Goal: Task Accomplishment & Management: Use online tool/utility

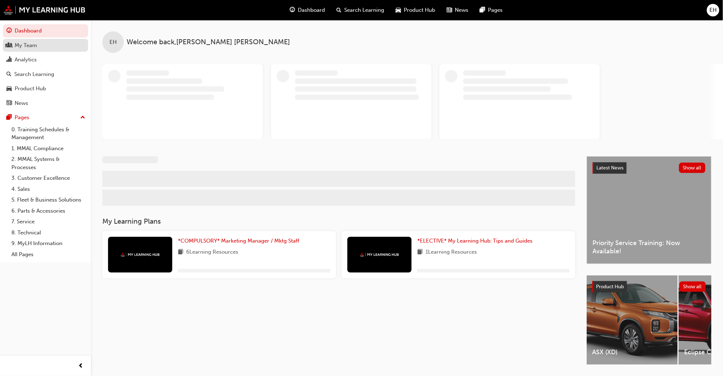
click at [20, 42] on div "My Team" at bounding box center [26, 45] width 22 height 8
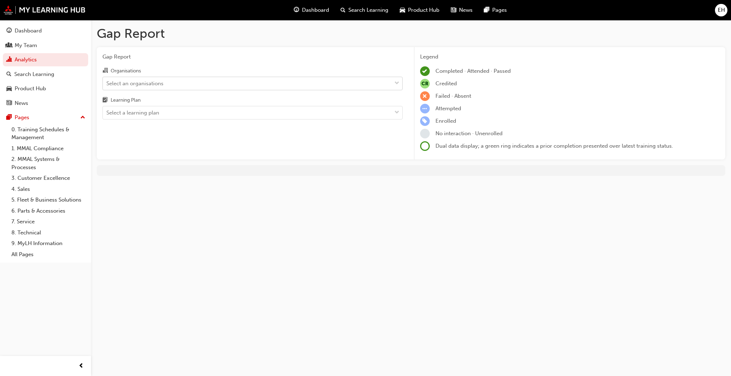
click at [236, 85] on div "Select an organisations" at bounding box center [247, 83] width 289 height 12
click at [107, 85] on input "Organisations Select an organisations" at bounding box center [106, 83] width 1 height 6
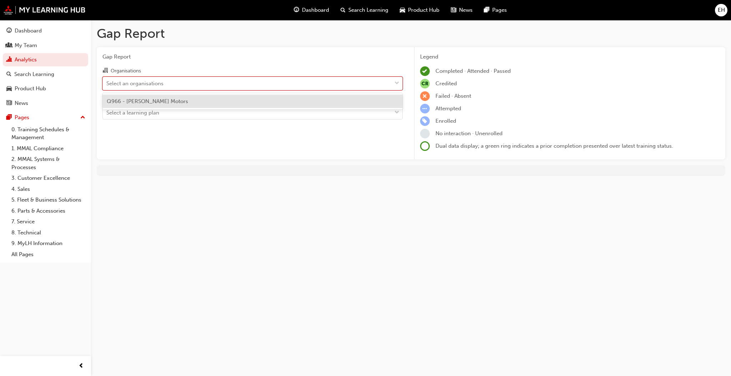
click at [224, 101] on div "Q966 - [PERSON_NAME] Motors" at bounding box center [252, 102] width 300 height 14
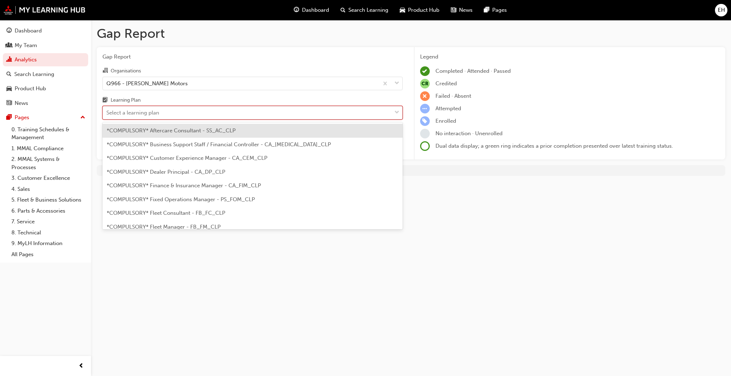
click at [220, 113] on div "Select a learning plan" at bounding box center [247, 113] width 289 height 12
click at [107, 113] on input "Learning Plan option *COMPULSORY* Aftercare Consultant - SS_AC_CLP focused, 1 o…" at bounding box center [106, 113] width 1 height 6
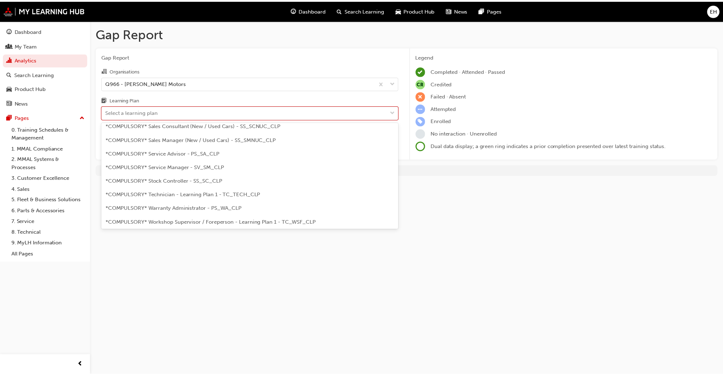
scroll to position [238, 0]
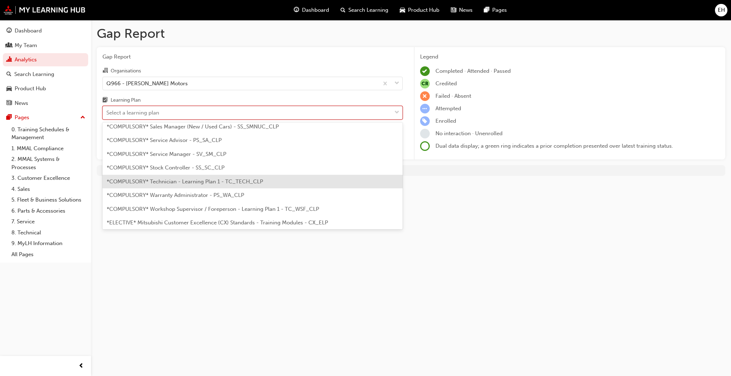
click at [224, 181] on span "*COMPULSORY* Technician - Learning Plan 1 - TC_TECH_CLP" at bounding box center [185, 181] width 156 height 6
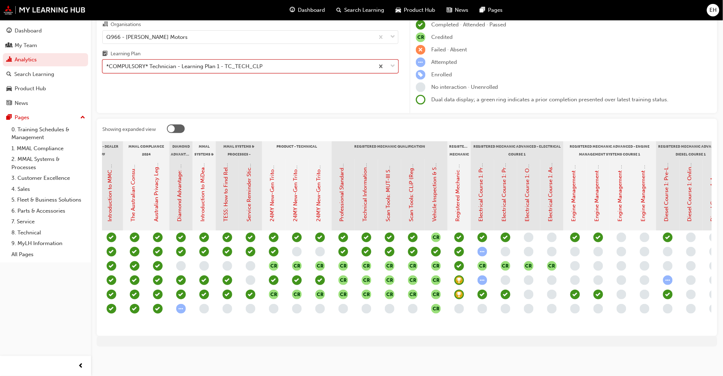
scroll to position [0, 202]
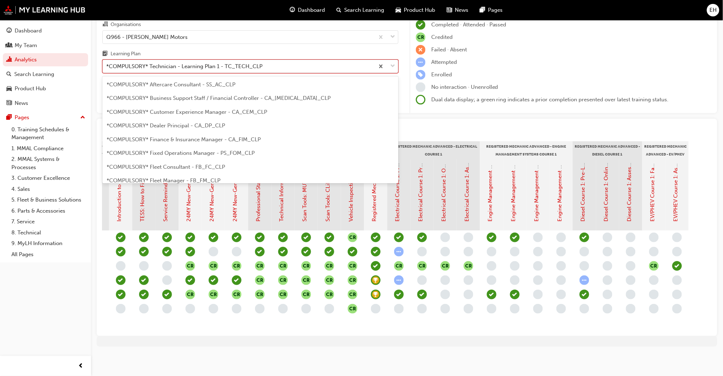
click at [314, 62] on div "*COMPULSORY* Technician - Learning Plan 1 - TC_TECH_CLP" at bounding box center [239, 66] width 272 height 12
click at [107, 63] on input "Learning Plan option *COMPULSORY* Technician - Learning Plan 1 - TC_TECH_CLP, s…" at bounding box center [106, 66] width 1 height 6
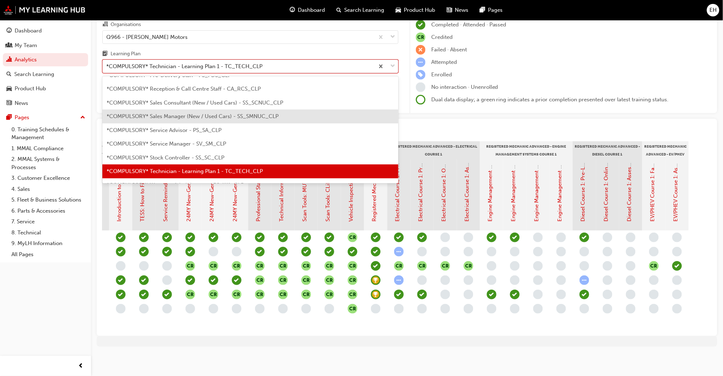
scroll to position [249, 0]
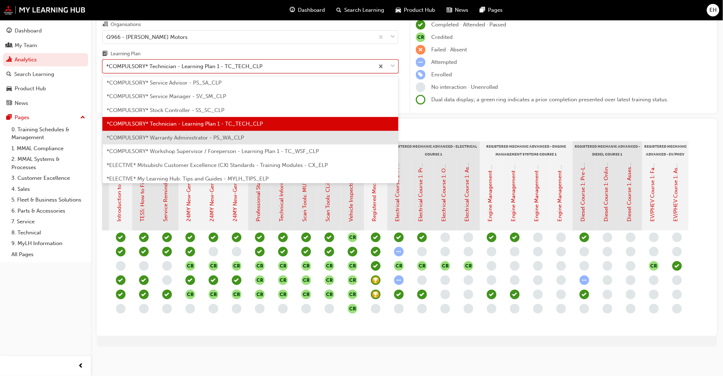
click at [251, 135] on div "*COMPULSORY* Warranty Administrator - PS_WA_CLP" at bounding box center [250, 138] width 296 height 14
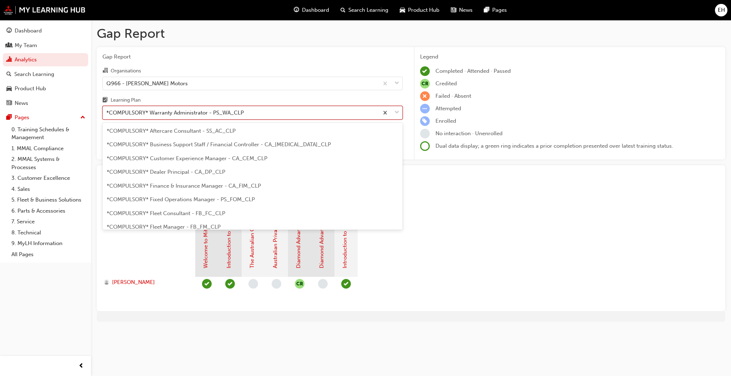
click at [392, 107] on div at bounding box center [391, 112] width 24 height 13
click at [107, 110] on input "Learning Plan option *COMPULSORY* Warranty Administrator - PS_WA_CLP, selected.…" at bounding box center [106, 113] width 1 height 6
click at [392, 107] on div at bounding box center [391, 112] width 24 height 13
click at [107, 110] on input "Learning Plan option *COMPULSORY* Warranty Administrator - PS_WA_CLP, selected.…" at bounding box center [106, 113] width 1 height 6
click at [396, 114] on span "down-icon" at bounding box center [396, 112] width 5 height 9
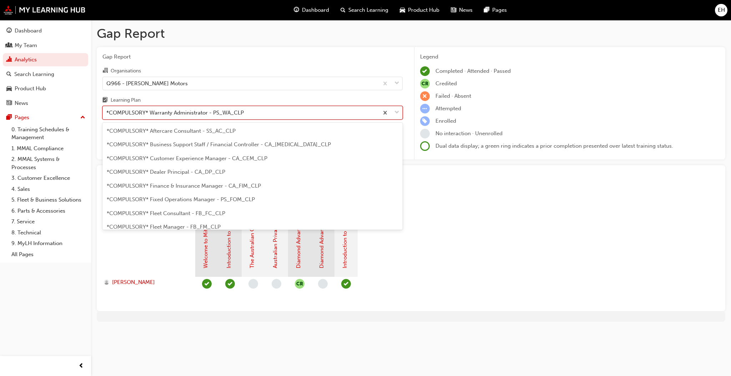
click at [107, 114] on input "Learning Plan option *COMPULSORY* Warranty Administrator - PS_WA_CLP, selected.…" at bounding box center [106, 113] width 1 height 6
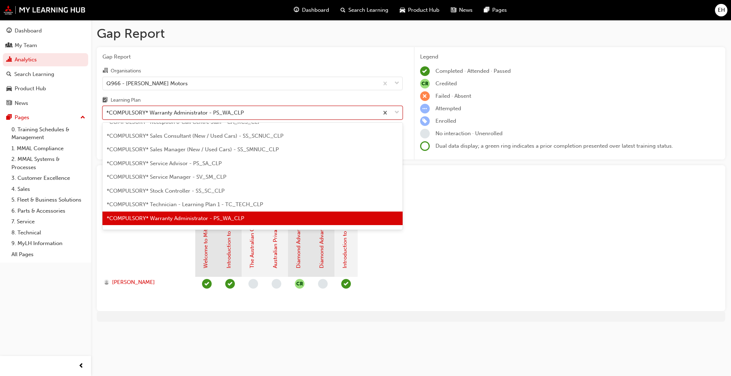
scroll to position [263, 0]
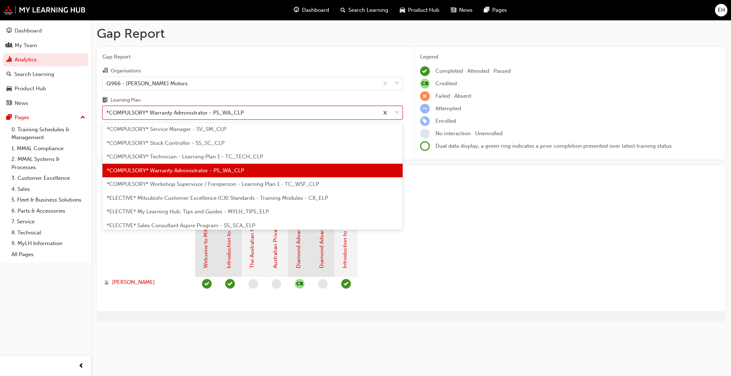
click at [324, 183] on div "*COMPULSORY* Workshop Supervisor / Foreperson - Learning Plan 1 - TC_WSF_CLP" at bounding box center [252, 184] width 300 height 14
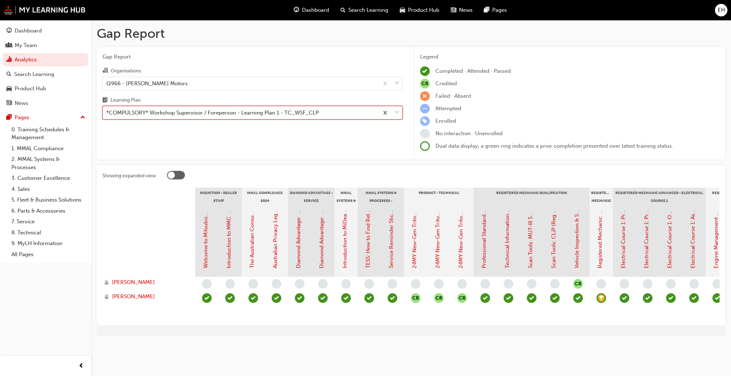
click at [400, 111] on div at bounding box center [391, 112] width 24 height 13
click at [107, 111] on input "Learning Plan option *COMPULSORY* Workshop Supervisor / Foreperson - Learning P…" at bounding box center [106, 113] width 1 height 6
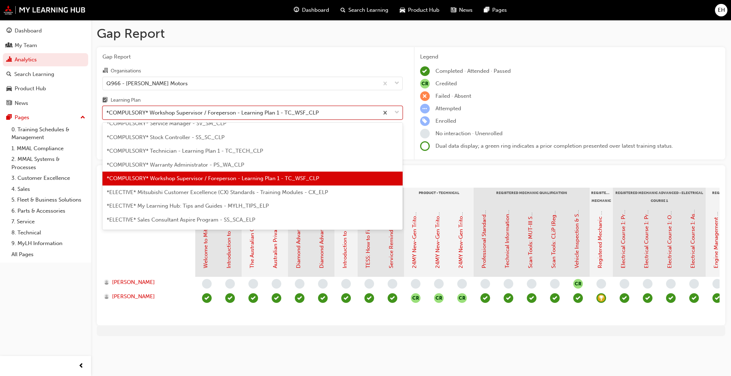
scroll to position [288, 0]
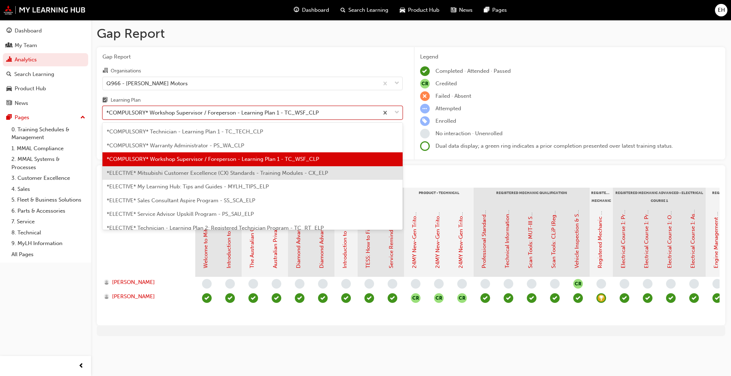
click at [235, 173] on span "*ELECTIVE* Mitsubishi Customer Excellence (CX) Standards - Training Modules - C…" at bounding box center [217, 173] width 221 height 6
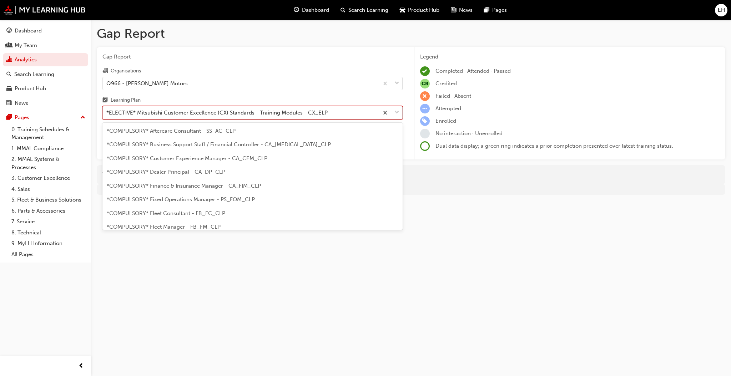
click at [396, 112] on span "down-icon" at bounding box center [396, 112] width 5 height 9
click at [107, 112] on input "Learning Plan option *ELECTIVE* Mitsubishi Customer Excellence (CX) Standards -…" at bounding box center [106, 113] width 1 height 6
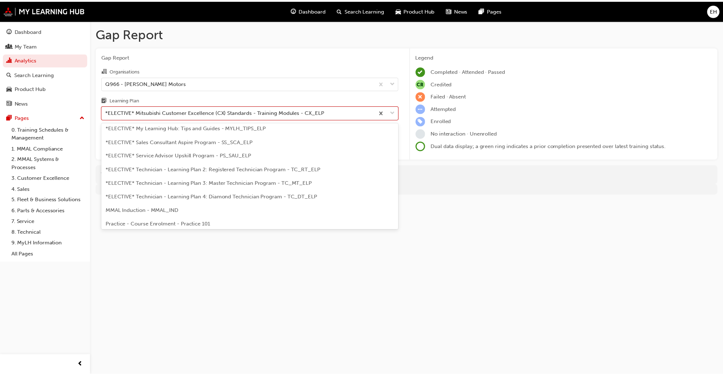
scroll to position [349, 0]
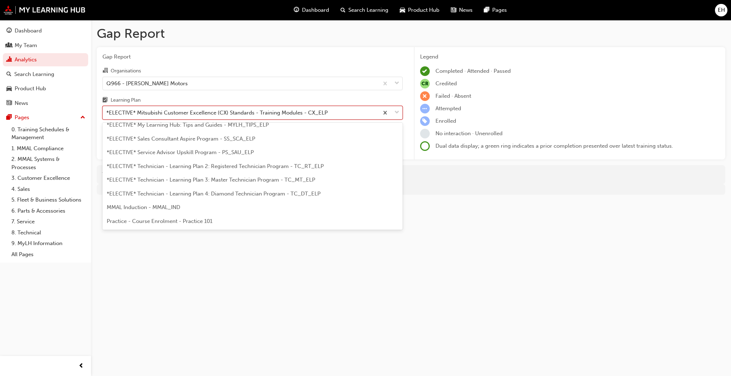
click at [257, 162] on div "*ELECTIVE* Technician - Learning Plan 2: Registered Technician Program - TC_RT_…" at bounding box center [252, 166] width 300 height 14
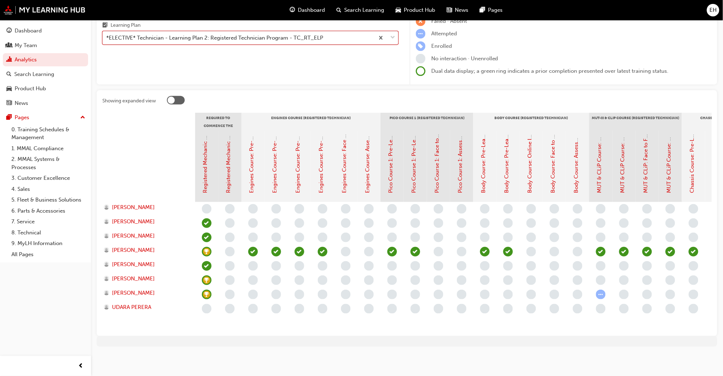
scroll to position [82, 0]
click at [683, 357] on div "Gap Report Gap Report Organisations Q966 - [PERSON_NAME] Motors Learning Plan *…" at bounding box center [407, 151] width 632 height 413
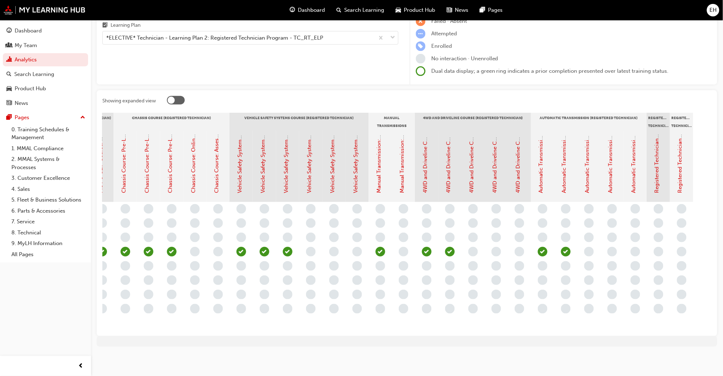
scroll to position [0, 573]
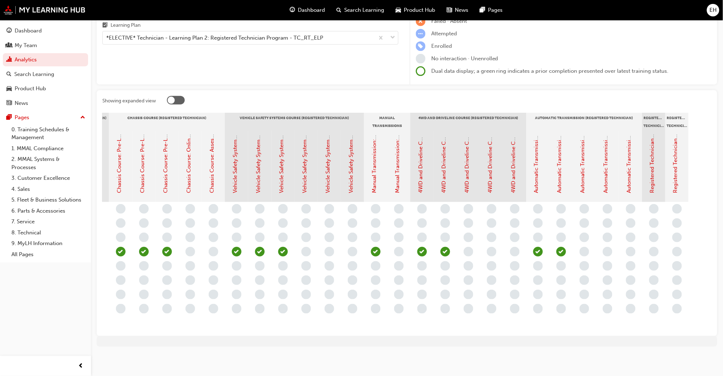
click at [673, 342] on div at bounding box center [407, 341] width 621 height 11
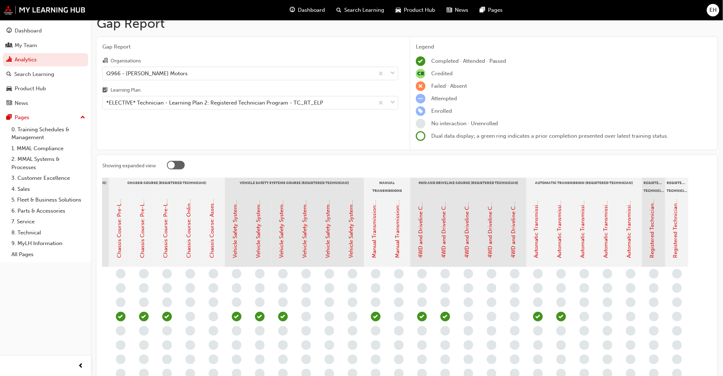
scroll to position [0, 0]
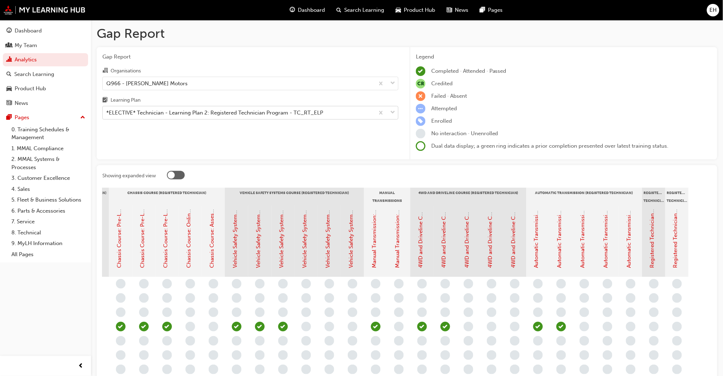
click at [341, 111] on div "*ELECTIVE* Technician - Learning Plan 2: Registered Technician Program - TC_RT_…" at bounding box center [239, 113] width 272 height 12
click at [107, 111] on input "Learning Plan *ELECTIVE* Technician - Learning Plan 2: Registered Technician Pr…" at bounding box center [106, 113] width 1 height 6
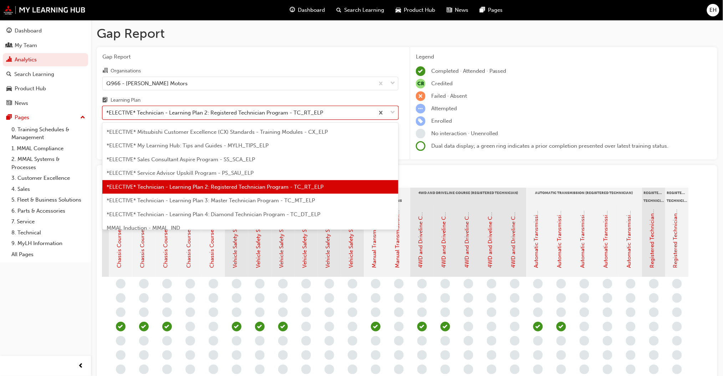
scroll to position [335, 0]
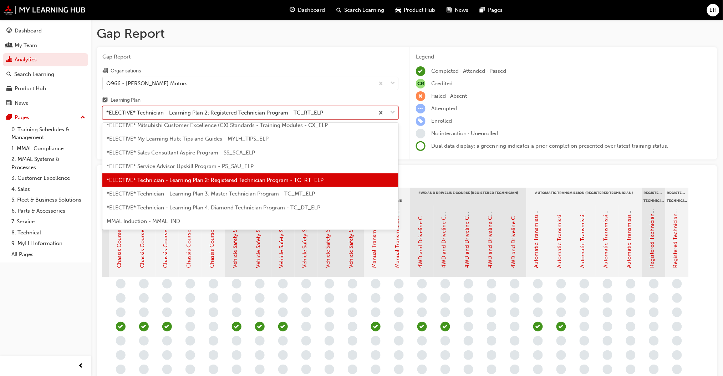
click at [249, 196] on span "*ELECTIVE* Technician - Learning Plan 3: Master Technician Program - TC_MT_ELP" at bounding box center [211, 194] width 208 height 6
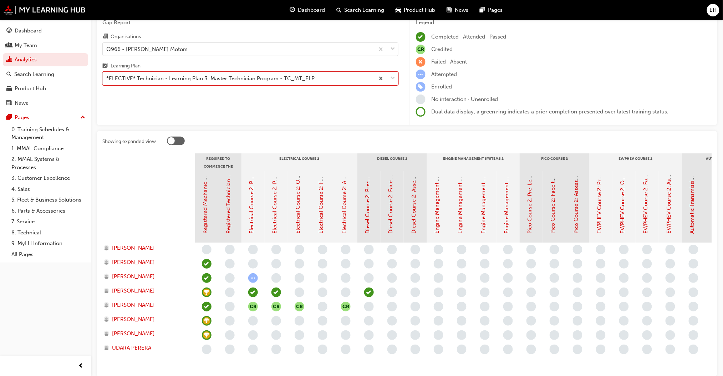
scroll to position [47, 0]
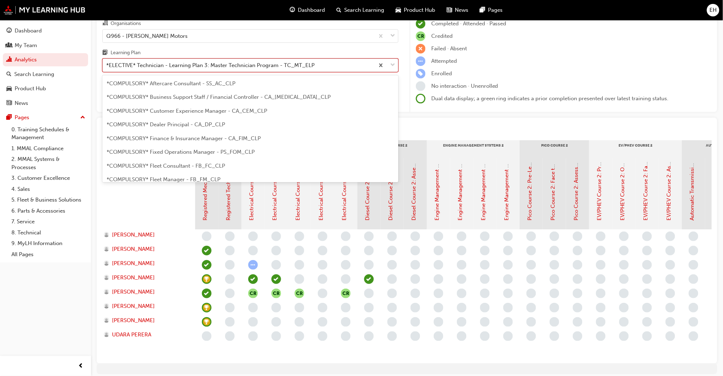
click at [391, 67] on span "down-icon" at bounding box center [392, 65] width 5 height 9
click at [107, 67] on input "Learning Plan option *ELECTIVE* Technician - Learning Plan 3: Master Technician…" at bounding box center [106, 65] width 1 height 6
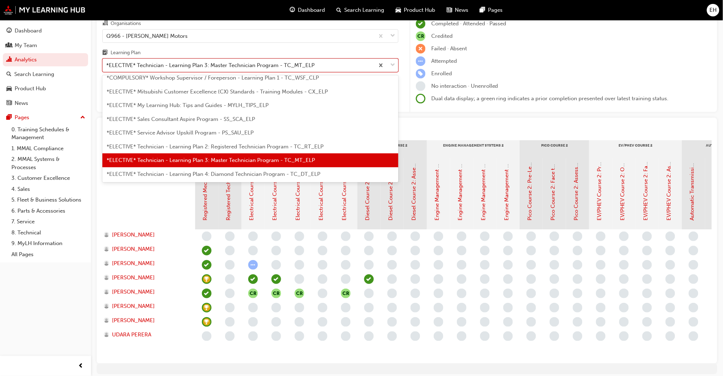
scroll to position [330, 0]
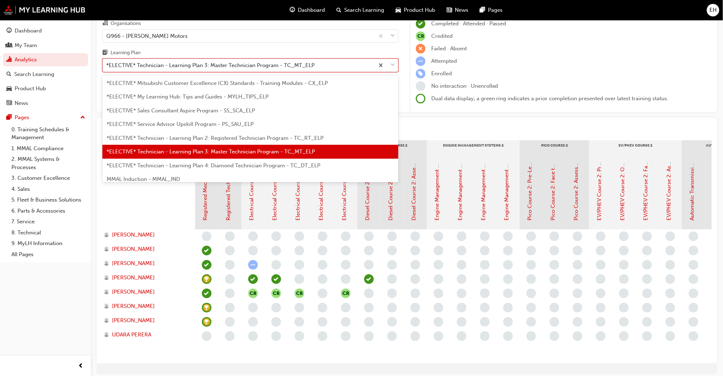
click at [310, 167] on span "*ELECTIVE* Technician - Learning Plan 4: Diamond Technician Program - TC_DT_ELP" at bounding box center [214, 165] width 214 height 6
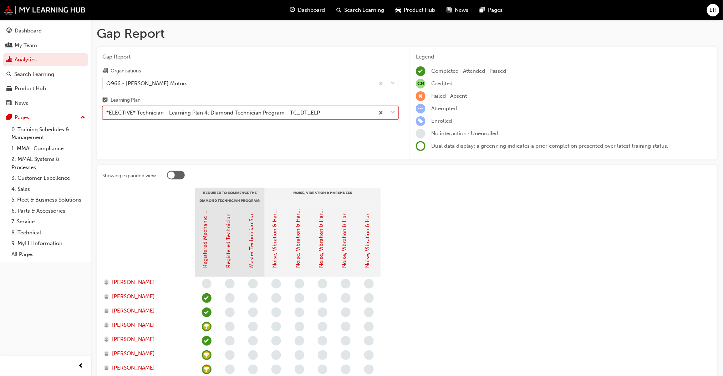
click at [392, 113] on span "down-icon" at bounding box center [392, 112] width 5 height 9
click at [107, 113] on input "Learning Plan option *ELECTIVE* Technician - Learning Plan 4: Diamond Technicia…" at bounding box center [106, 113] width 1 height 6
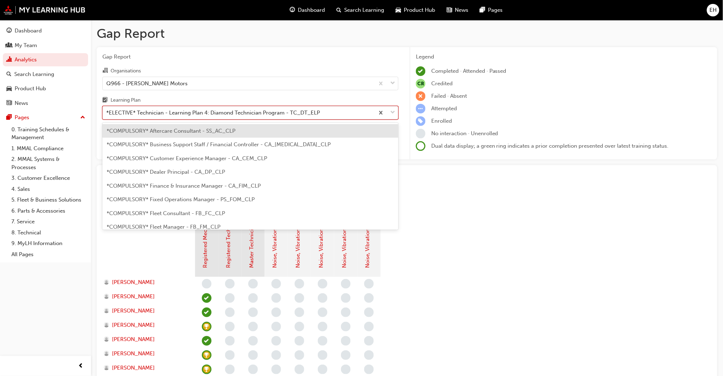
scroll to position [325, 0]
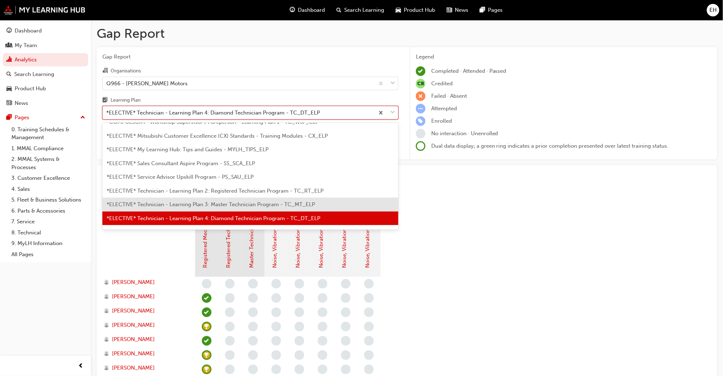
click at [342, 202] on div "*ELECTIVE* Technician - Learning Plan 3: Master Technician Program - TC_MT_ELP" at bounding box center [250, 205] width 296 height 14
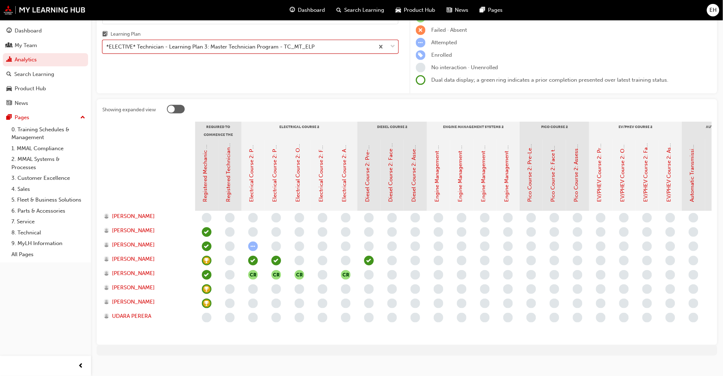
scroll to position [82, 0]
